Goal: Task Accomplishment & Management: Manage account settings

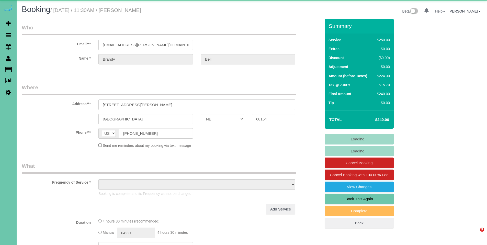
select select "NE"
select select "object:667"
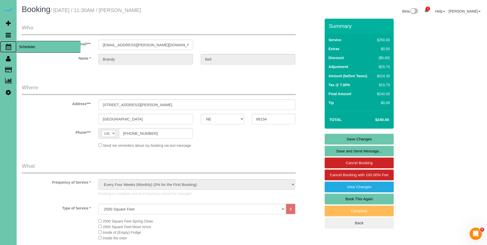
click at [27, 48] on span "Scheduler" at bounding box center [49, 47] width 64 height 12
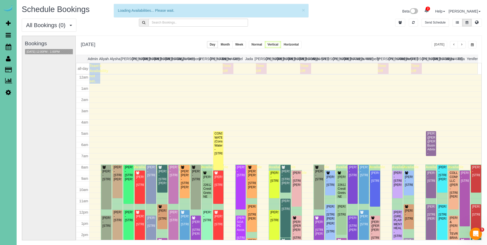
scroll to position [68, 0]
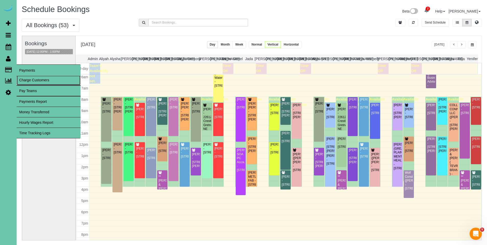
click at [30, 82] on link "Charge Customers" at bounding box center [49, 80] width 64 height 10
select select
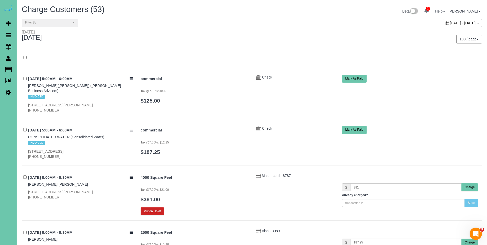
click at [446, 23] on icon at bounding box center [447, 23] width 3 height 4
type input "**********"
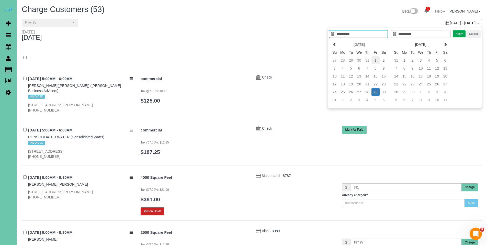
type input "**********"
click at [374, 61] on td "1" at bounding box center [376, 60] width 8 height 8
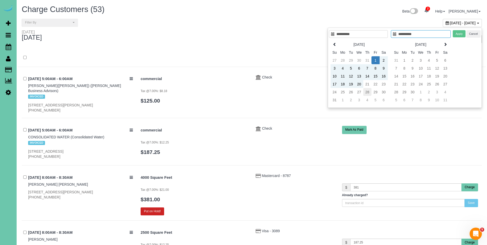
type input "**********"
click at [367, 92] on td "28" at bounding box center [367, 92] width 8 height 8
type input "**********"
click at [457, 35] on button "Apply" at bounding box center [459, 33] width 13 height 7
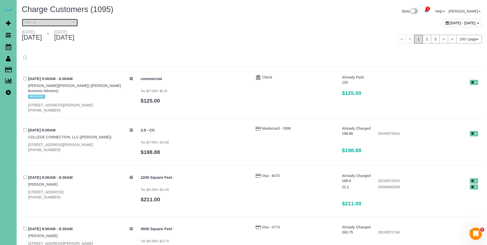
click at [43, 21] on span "Filter By" at bounding box center [48, 22] width 46 height 4
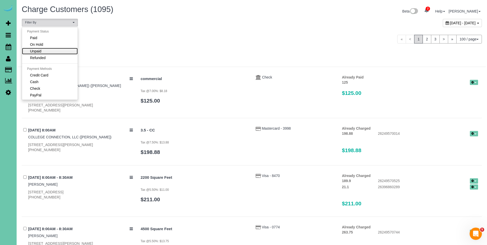
click at [45, 49] on link "Unpaid" at bounding box center [50, 51] width 56 height 7
select select "******"
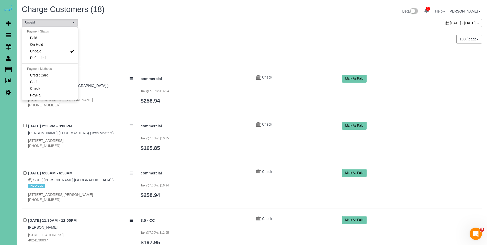
click at [286, 47] on div "100 / page 10 / page 20 / page 30 / page 40 / page 50 / page 100 / page" at bounding box center [369, 39] width 234 height 19
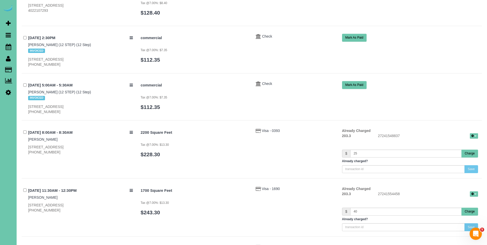
scroll to position [520, 0]
click at [469, 155] on button "Charge" at bounding box center [470, 153] width 17 height 8
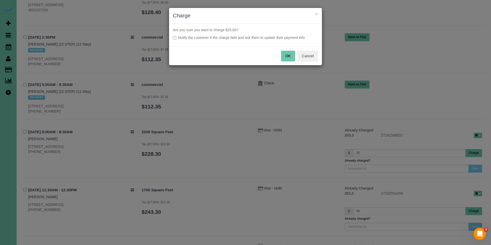
click at [290, 55] on button "OK" at bounding box center [288, 56] width 14 height 11
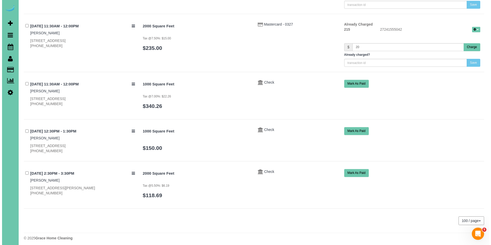
scroll to position [735, 0]
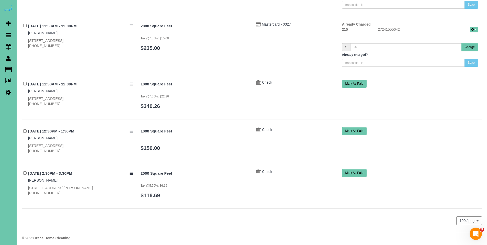
click at [469, 49] on button "Charge" at bounding box center [470, 47] width 17 height 8
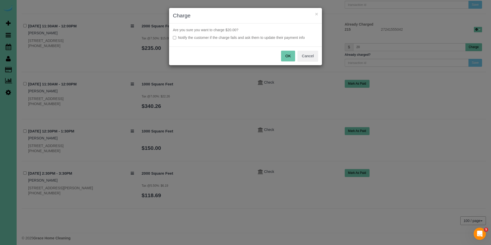
click at [288, 55] on button "OK" at bounding box center [288, 56] width 14 height 11
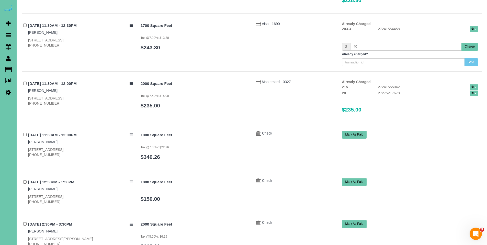
scroll to position [606, 0]
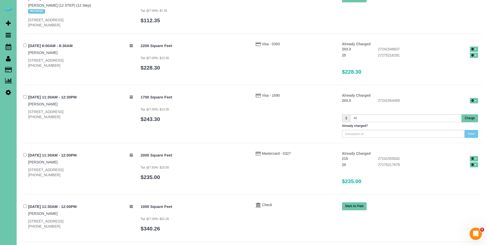
click at [470, 120] on button "Charge" at bounding box center [470, 118] width 17 height 8
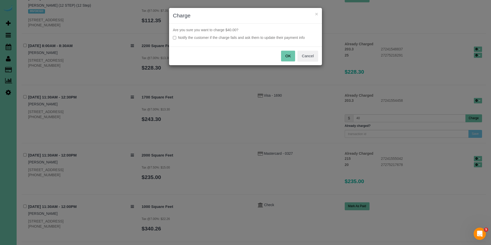
click at [289, 55] on button "OK" at bounding box center [288, 56] width 14 height 11
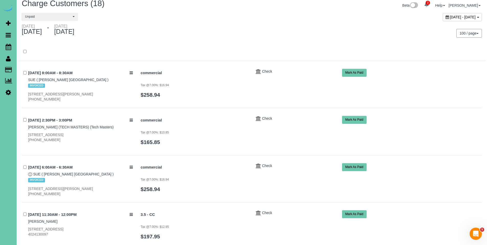
scroll to position [0, 0]
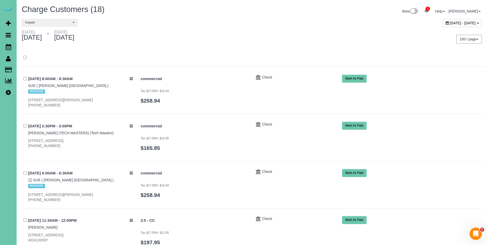
click at [446, 23] on icon at bounding box center [447, 23] width 3 height 4
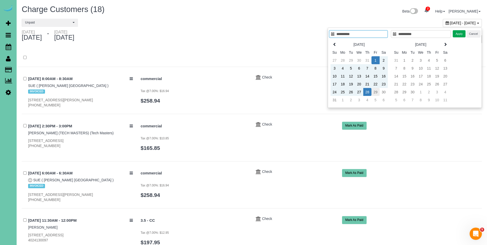
type input "**********"
click at [376, 92] on td "29" at bounding box center [376, 92] width 8 height 8
type input "**********"
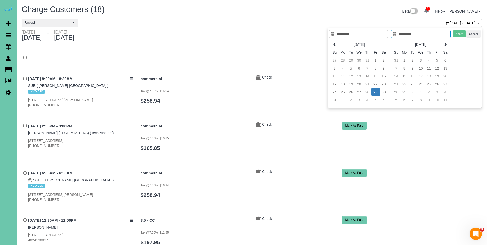
click at [376, 92] on td "29" at bounding box center [376, 92] width 8 height 8
type input "**********"
click at [462, 35] on button "Apply" at bounding box center [459, 33] width 13 height 7
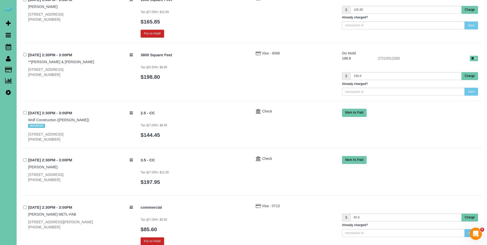
scroll to position [2730, 0]
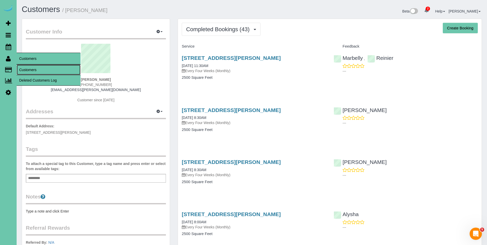
click at [26, 69] on link "Customers" at bounding box center [49, 70] width 64 height 10
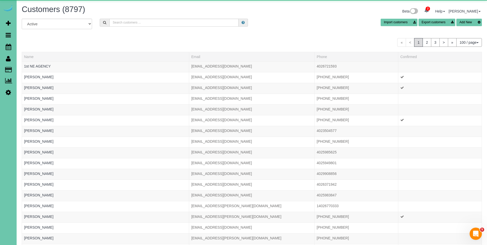
click at [173, 17] on div "Customers (8797) Beta 2 Your Notifications You have 0 alerts × You have 4 to ch…" at bounding box center [252, 12] width 468 height 14
click at [174, 22] on input "text" at bounding box center [173, 23] width 129 height 8
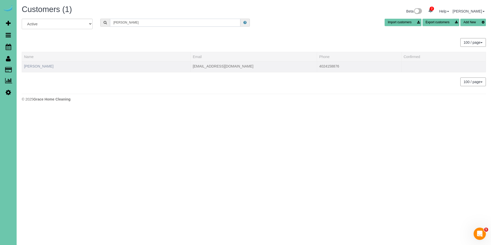
type input "chuck k"
click at [41, 66] on link "Chuck Kersten" at bounding box center [38, 66] width 29 height 4
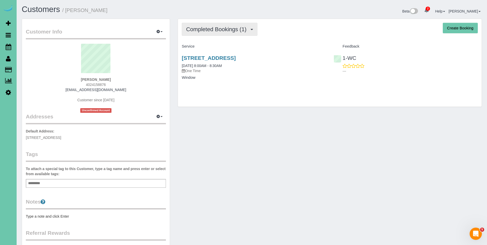
click at [211, 30] on span "Completed Bookings (1)" at bounding box center [217, 29] width 63 height 6
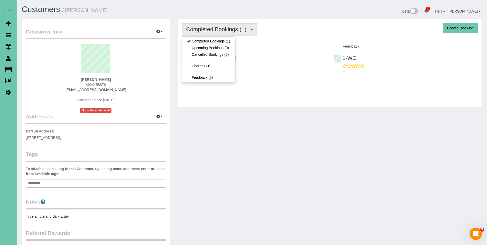
click at [273, 43] on div "Service" at bounding box center [254, 46] width 152 height 9
